Goal: Information Seeking & Learning: Learn about a topic

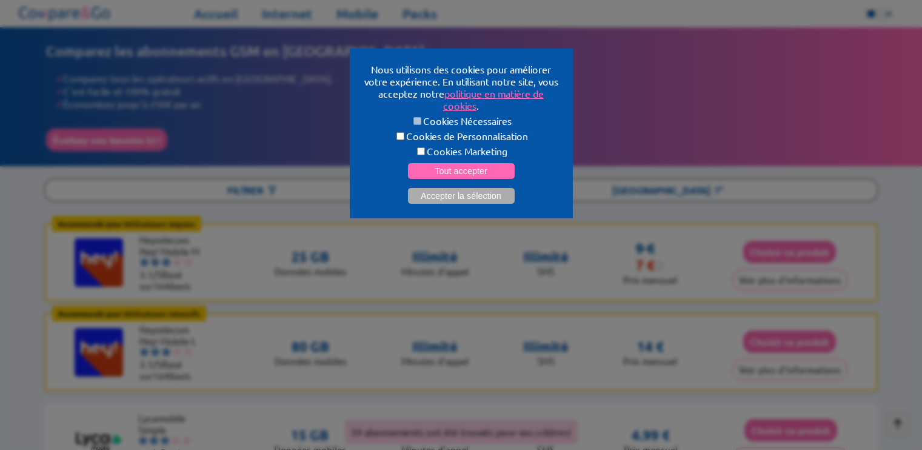
select select "**"
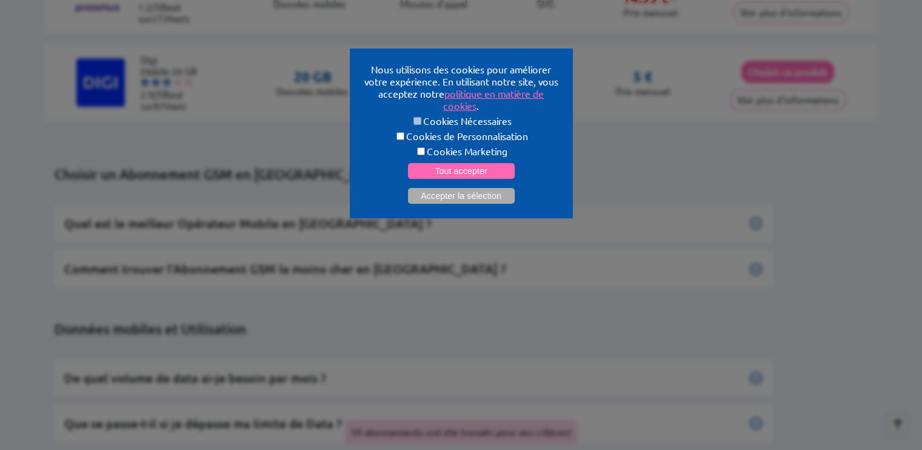
scroll to position [5422, 0]
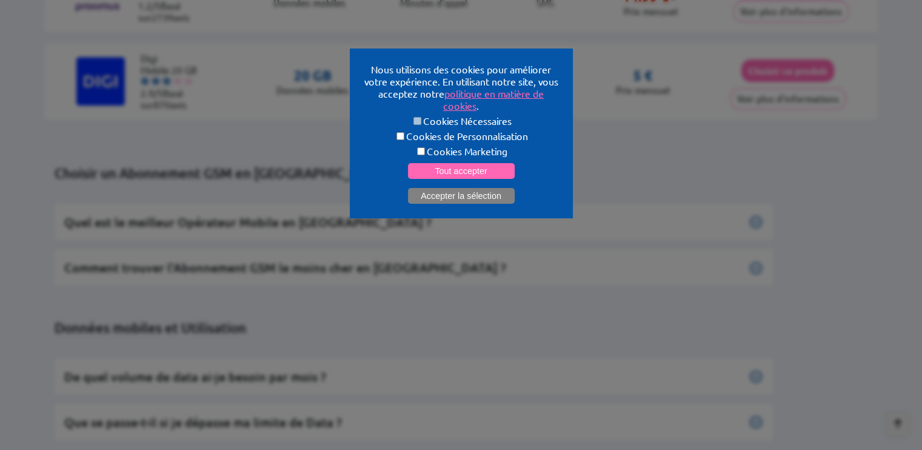
click at [444, 189] on button "Accepter la sélection" at bounding box center [461, 196] width 107 height 16
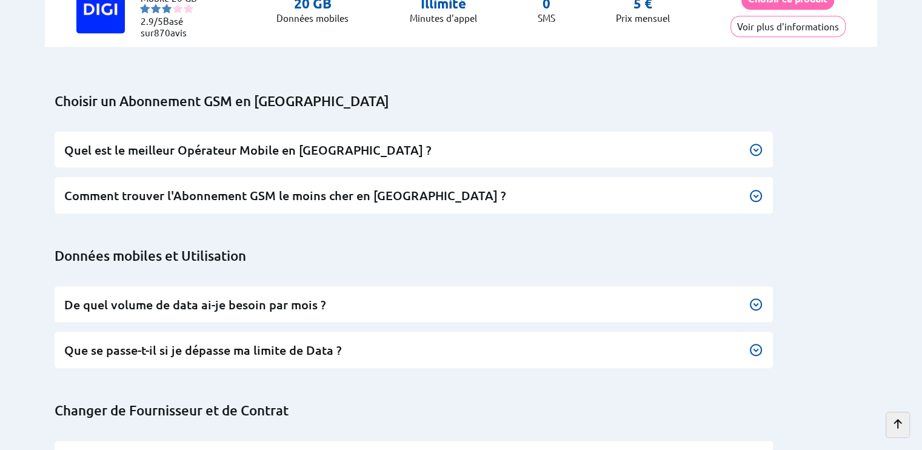
scroll to position [5516, 0]
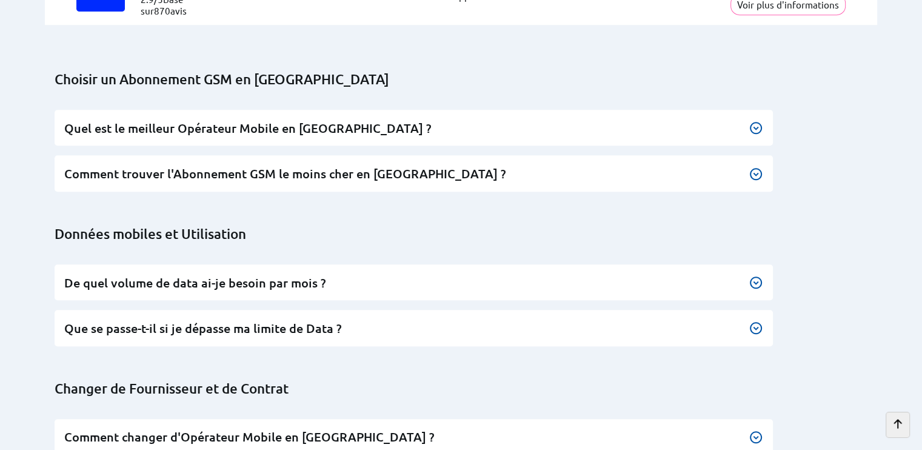
click at [754, 124] on img at bounding box center [756, 128] width 15 height 15
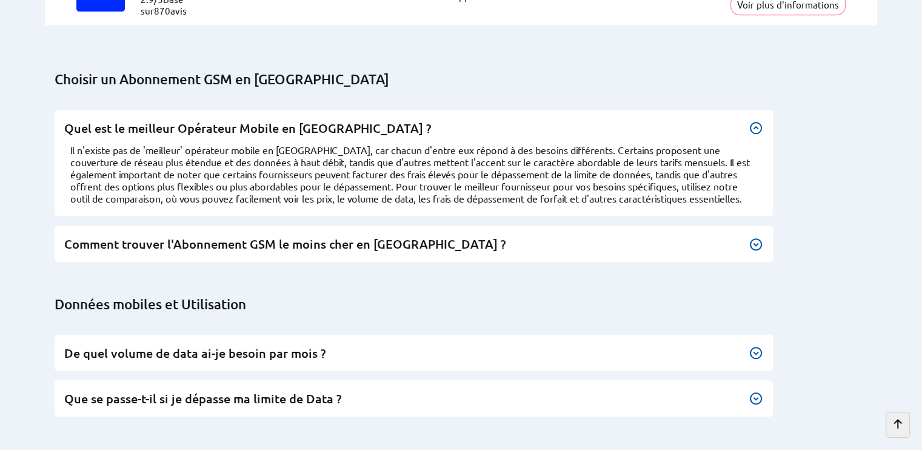
scroll to position [0, 0]
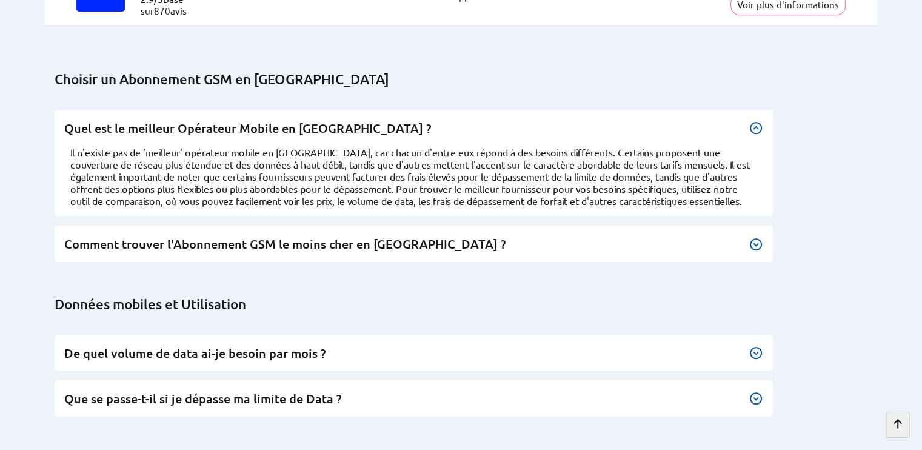
click at [755, 123] on div at bounding box center [756, 128] width 15 height 15
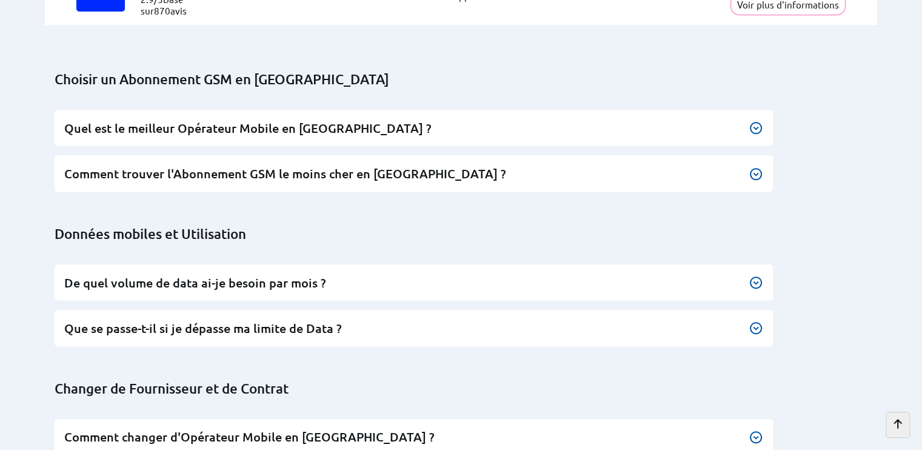
click at [749, 167] on img at bounding box center [756, 174] width 15 height 15
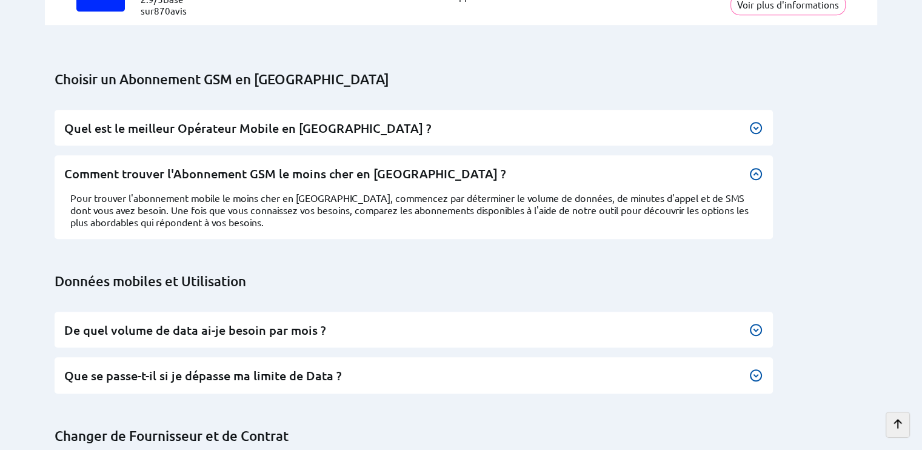
click at [749, 167] on div at bounding box center [756, 174] width 15 height 15
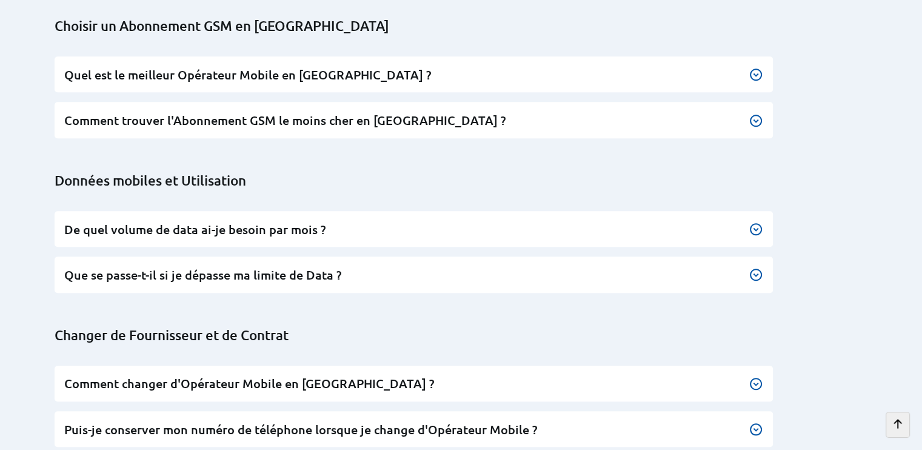
scroll to position [5577, 0]
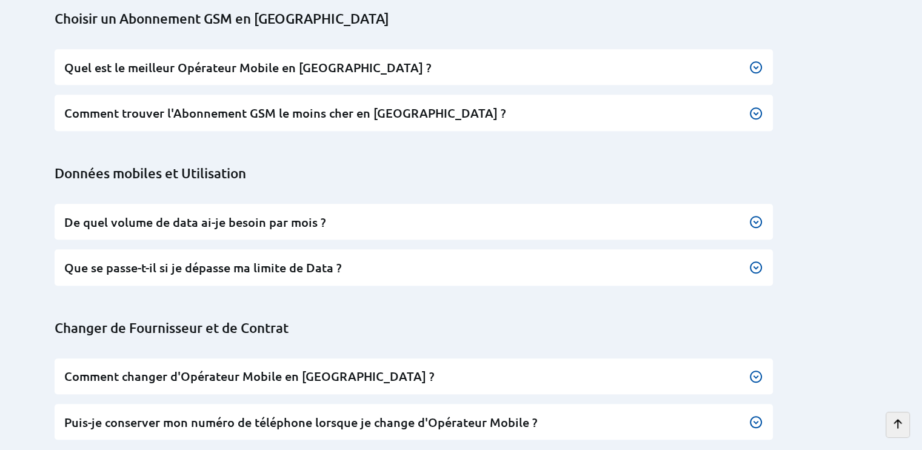
click at [760, 215] on img at bounding box center [756, 222] width 15 height 15
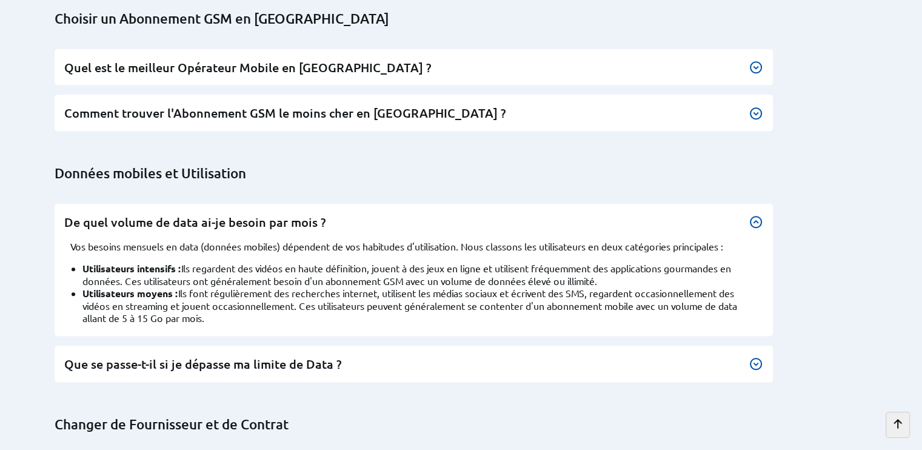
click at [760, 215] on div at bounding box center [756, 222] width 15 height 15
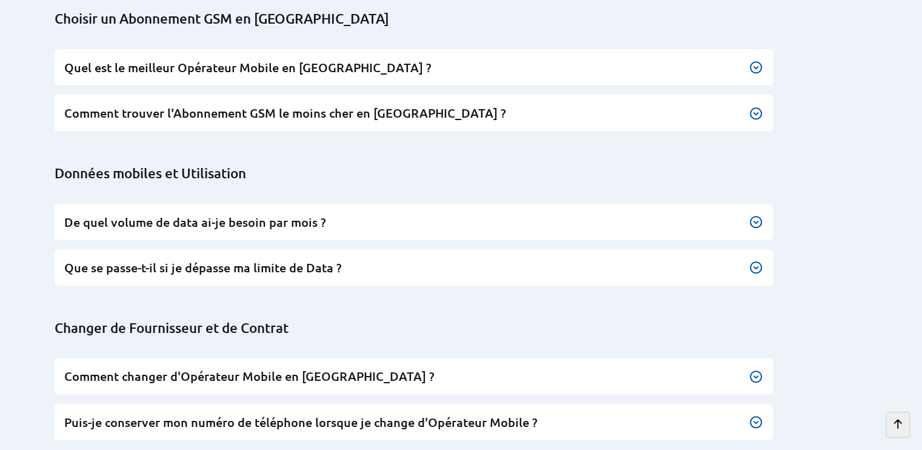
click at [754, 260] on img at bounding box center [756, 267] width 15 height 15
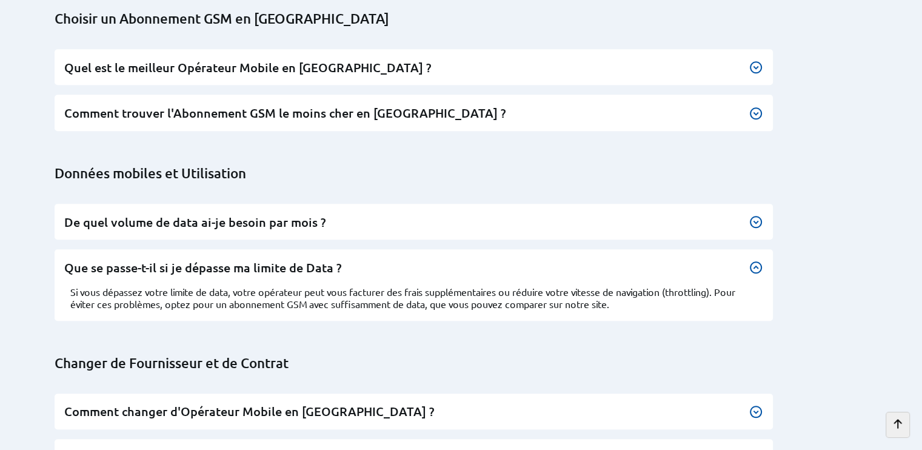
click at [754, 260] on div at bounding box center [756, 267] width 15 height 15
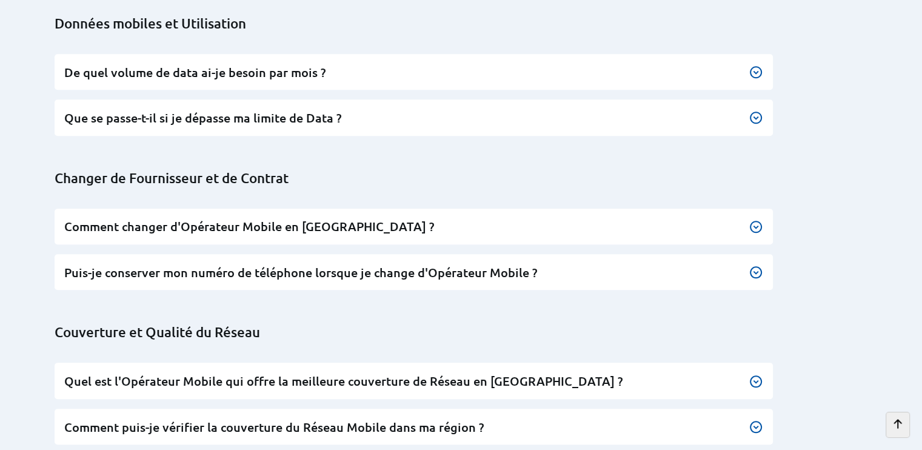
scroll to position [5759, 0]
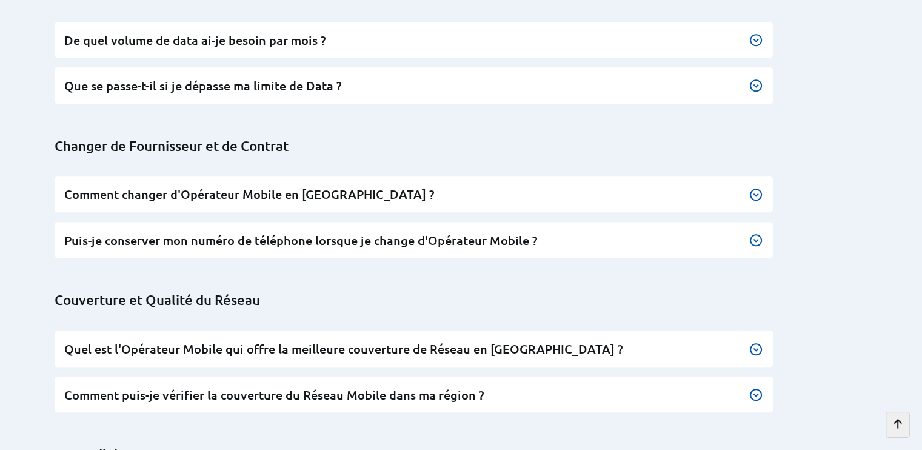
click at [757, 233] on img at bounding box center [756, 240] width 15 height 15
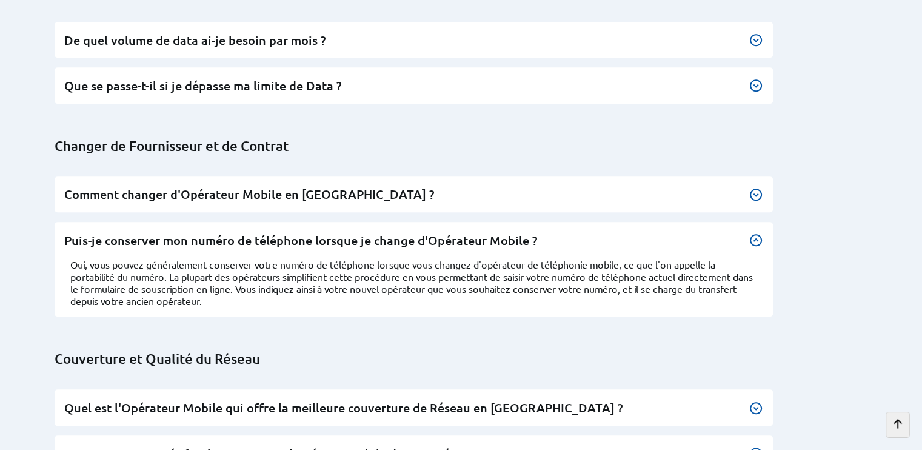
click at [757, 233] on div at bounding box center [756, 240] width 15 height 15
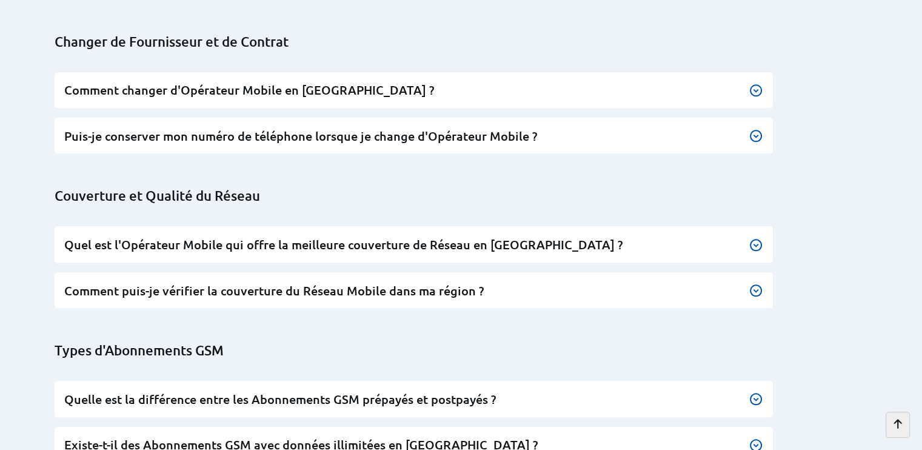
scroll to position [5880, 0]
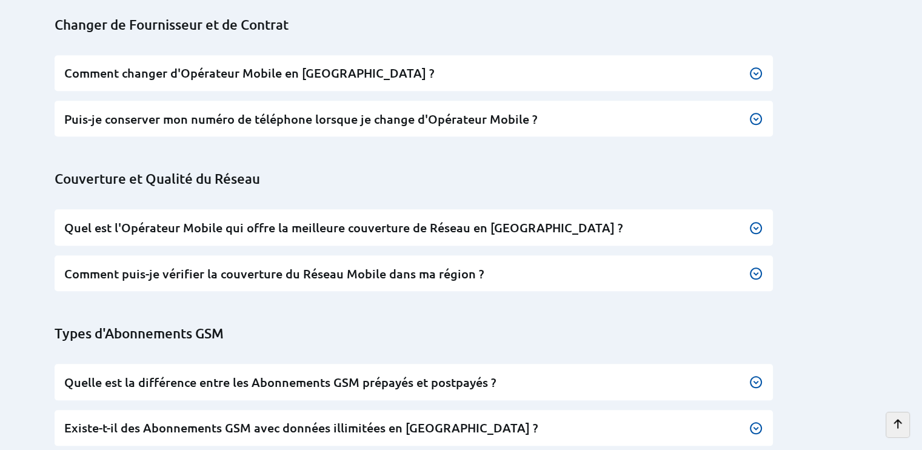
click at [757, 217] on div "Quel est l'Opérateur Mobile qui offre la meilleure couverture de Réseau en Belg…" at bounding box center [414, 227] width 718 height 36
click at [754, 221] on img at bounding box center [756, 228] width 15 height 15
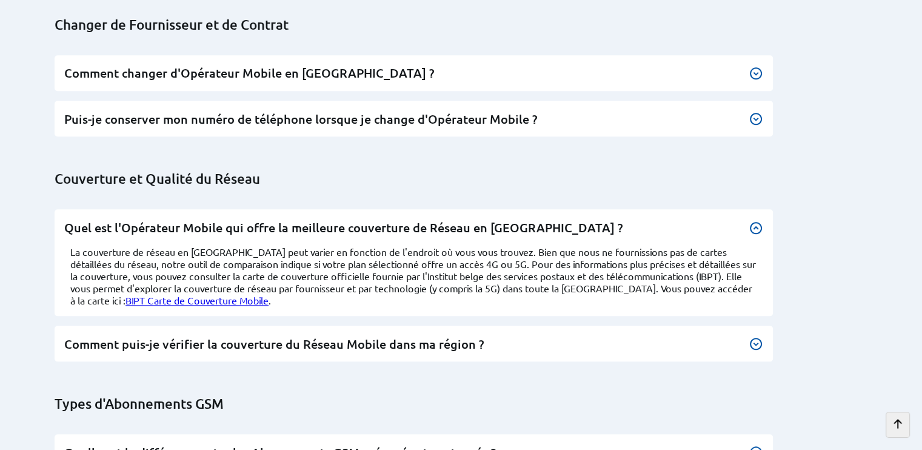
click at [754, 221] on div at bounding box center [756, 228] width 15 height 15
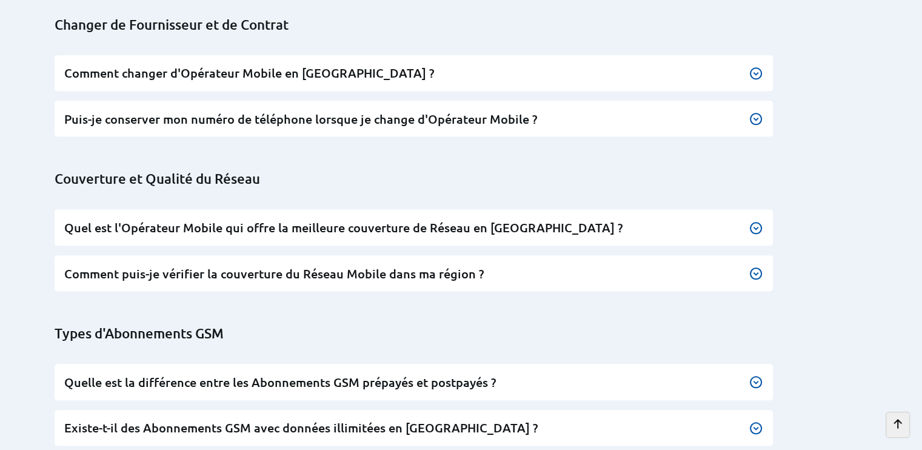
click at [764, 255] on div "Comment puis-je vérifier la couverture du Réseau Mobile dans ma région ? Pour v…" at bounding box center [414, 273] width 718 height 36
click at [763, 255] on div "Comment puis-je vérifier la couverture du Réseau Mobile dans ma région ? Pour v…" at bounding box center [414, 273] width 718 height 36
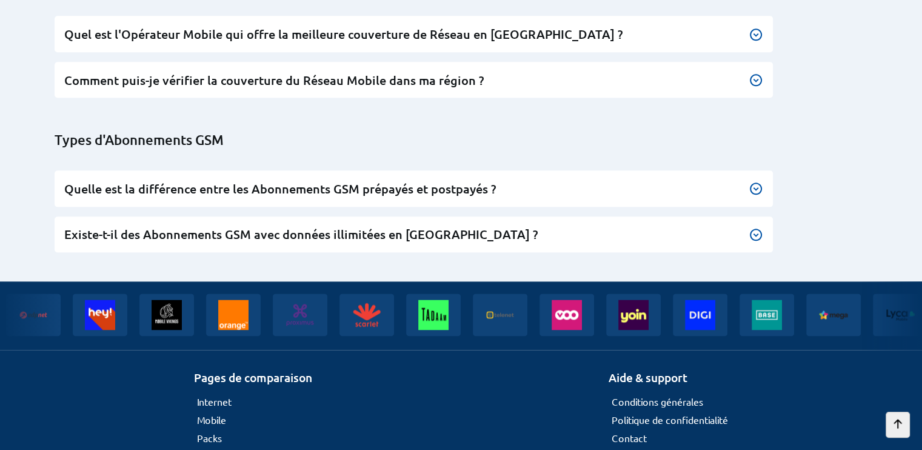
scroll to position [6044, 0]
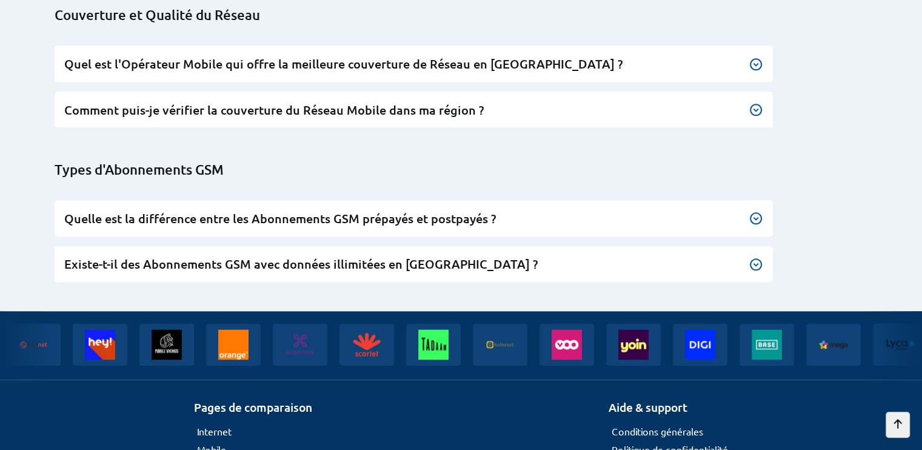
click at [760, 257] on img at bounding box center [756, 264] width 15 height 15
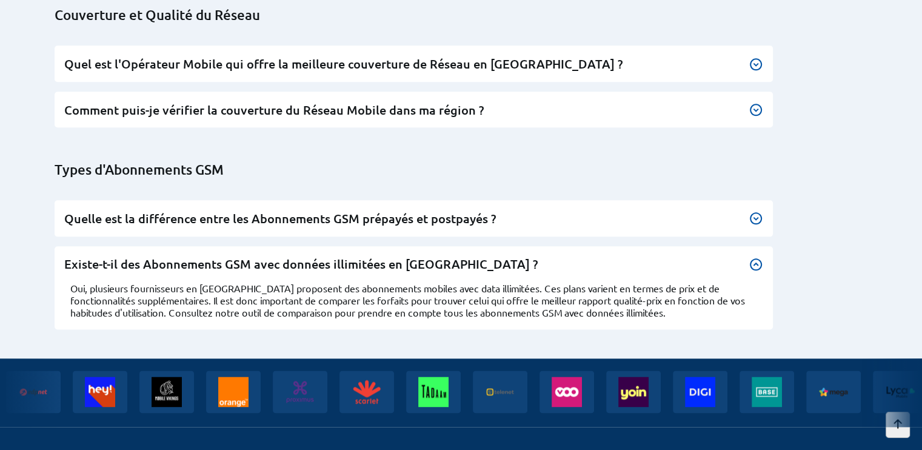
click at [760, 257] on div at bounding box center [756, 264] width 15 height 15
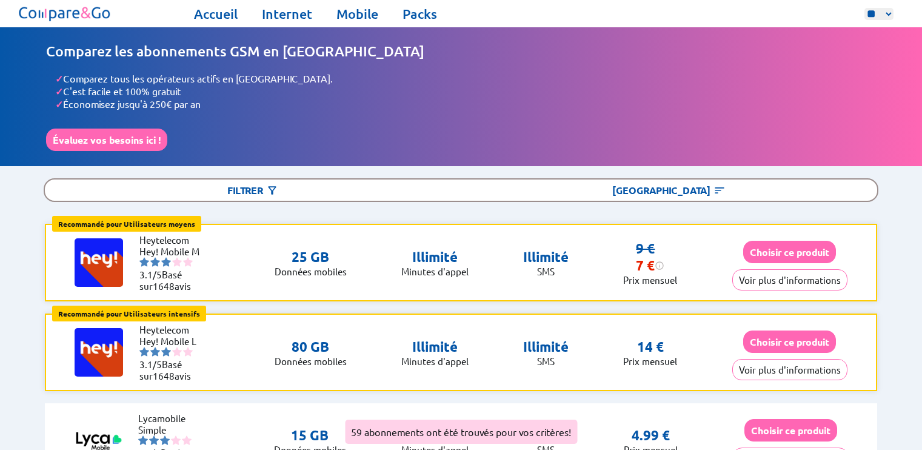
select select "**"
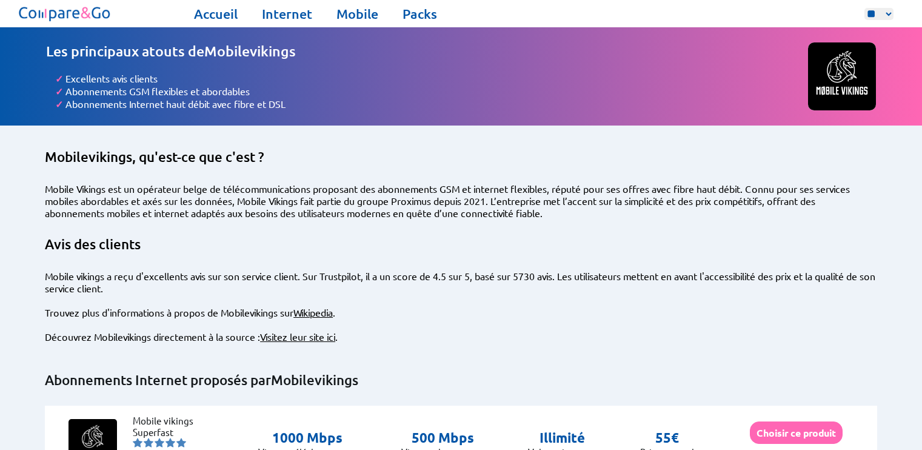
select select "**"
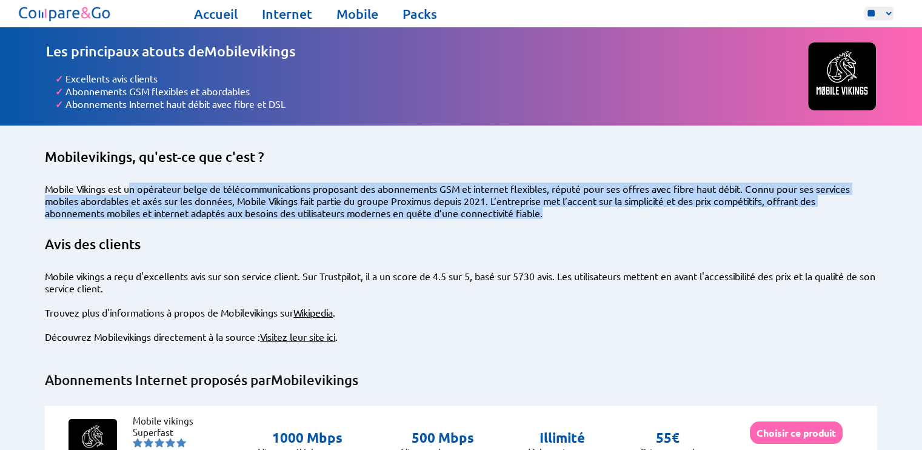
drag, startPoint x: 131, startPoint y: 185, endPoint x: 573, endPoint y: 208, distance: 443.1
click at [573, 208] on div "Mobile Vikings est un opérateur belge de télécommunications proposant des abonn…" at bounding box center [461, 200] width 832 height 36
click at [568, 207] on div "Mobile Vikings est un opérateur belge de télécommunications proposant des abonn…" at bounding box center [461, 200] width 832 height 36
click at [322, 196] on div "Mobile Vikings est un opérateur belge de télécommunications proposant des abonn…" at bounding box center [461, 200] width 832 height 36
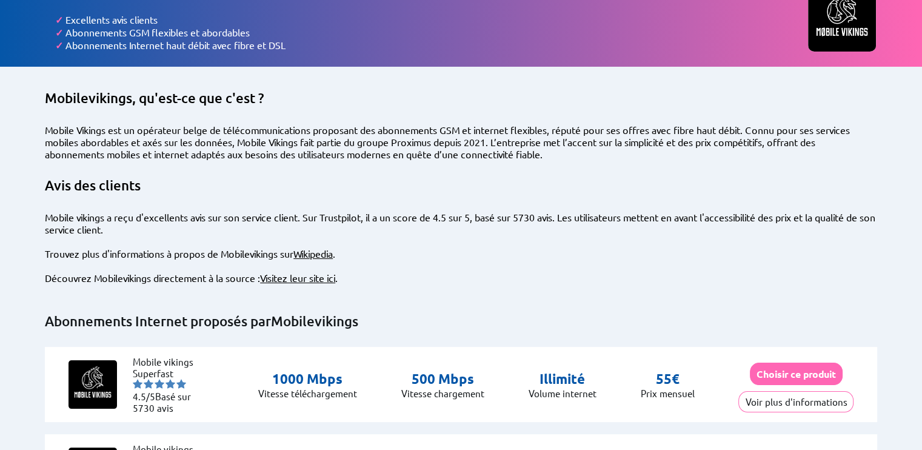
scroll to position [61, 0]
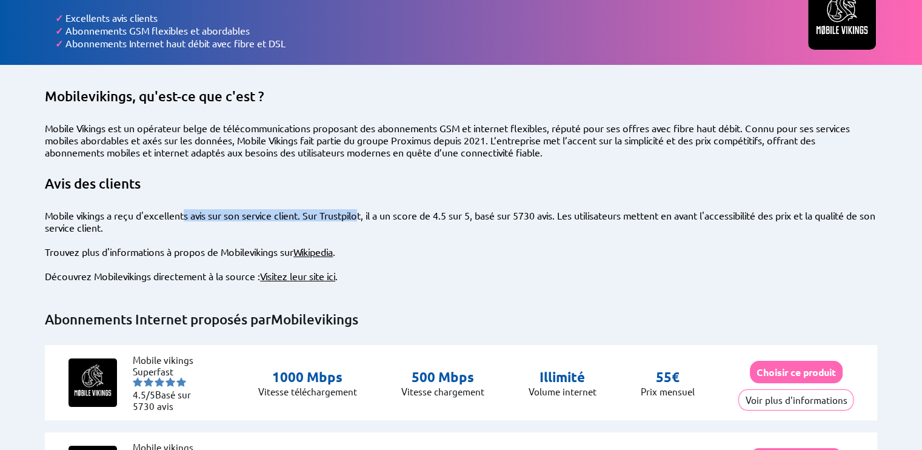
drag, startPoint x: 185, startPoint y: 216, endPoint x: 365, endPoint y: 216, distance: 179.4
click at [365, 216] on div "Mobile vikings a reçu d'excellents avis sur son service client. Sur Trustpilot,…" at bounding box center [461, 221] width 832 height 24
drag, startPoint x: 365, startPoint y: 216, endPoint x: 372, endPoint y: 224, distance: 10.7
click at [372, 224] on div "Mobile vikings a reçu d'excellents avis sur son service client. Sur Trustpilot,…" at bounding box center [461, 221] width 832 height 24
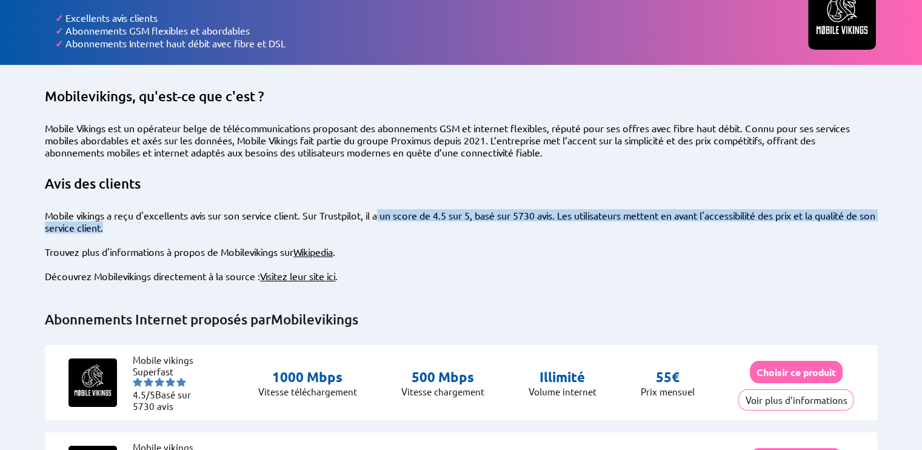
drag, startPoint x: 384, startPoint y: 209, endPoint x: 439, endPoint y: 226, distance: 57.7
click at [439, 226] on div "Mobile vikings a reçu d'excellents avis sur son service client. Sur Trustpilot,…" at bounding box center [461, 221] width 832 height 24
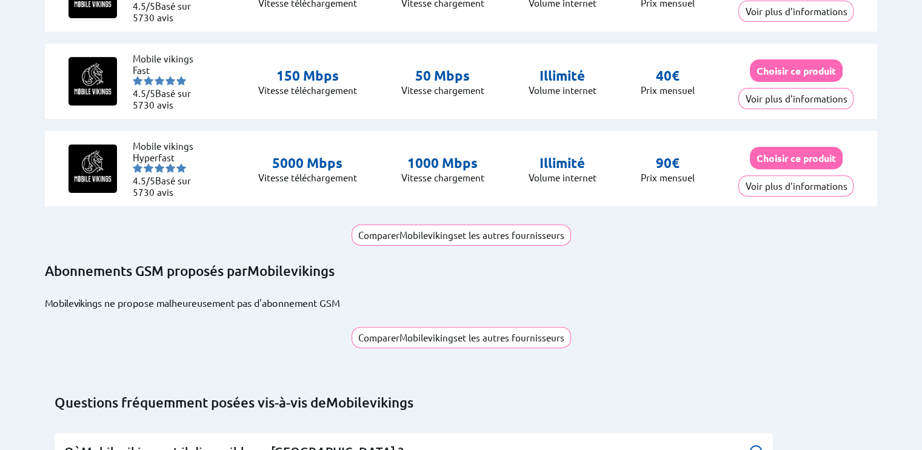
scroll to position [424, 0]
